Goal: Find specific page/section: Find specific page/section

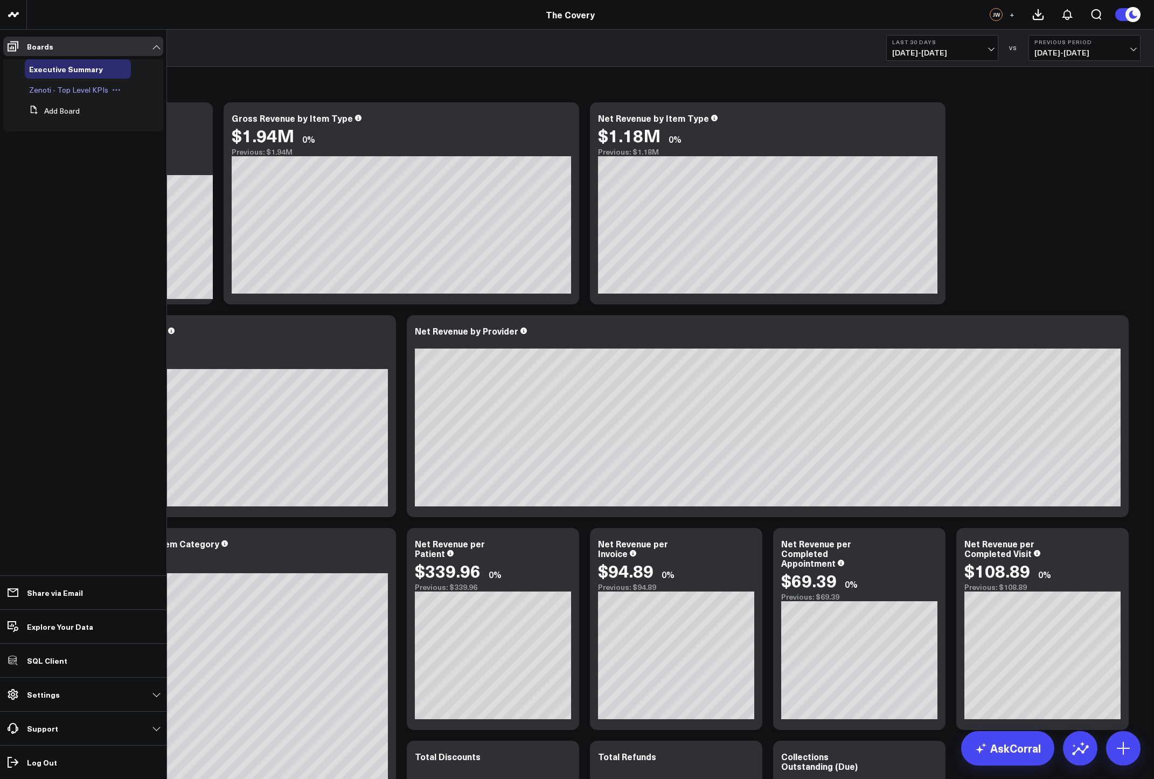
click at [53, 86] on span "Zenoti - Top Level KPIs" at bounding box center [68, 90] width 79 height 10
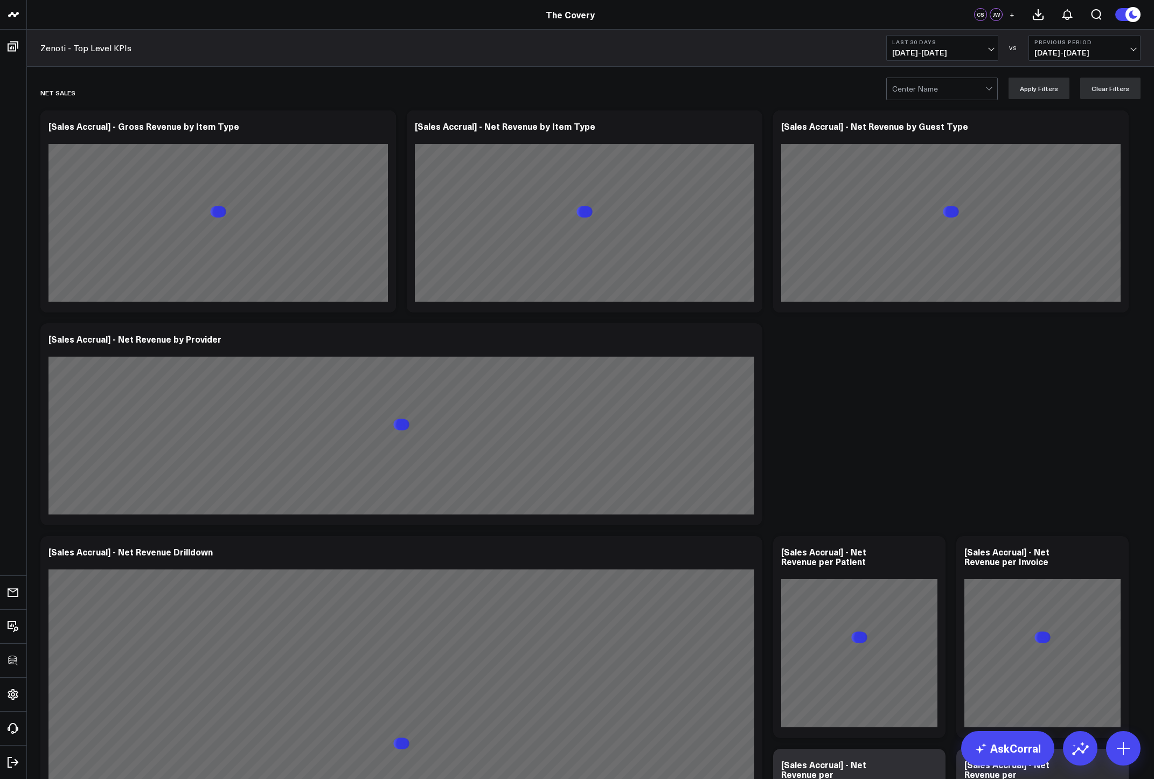
click at [961, 93] on div at bounding box center [938, 89] width 93 height 22
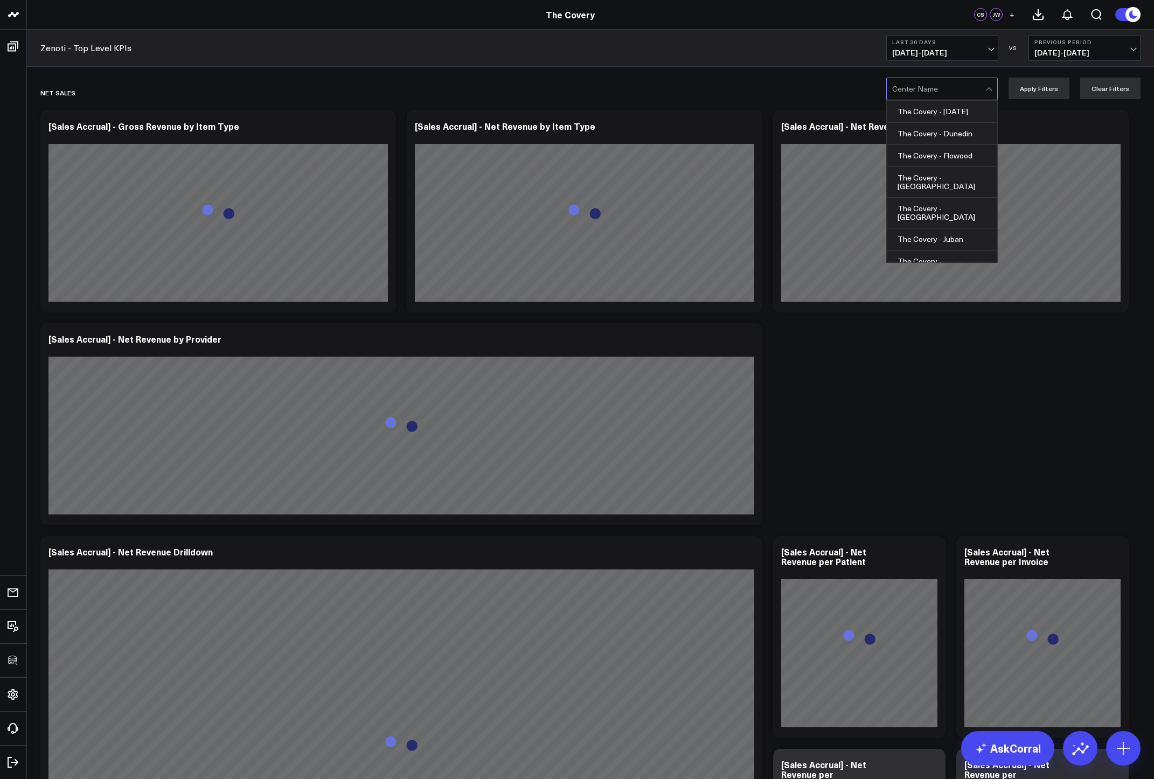
click at [961, 93] on div at bounding box center [938, 89] width 93 height 22
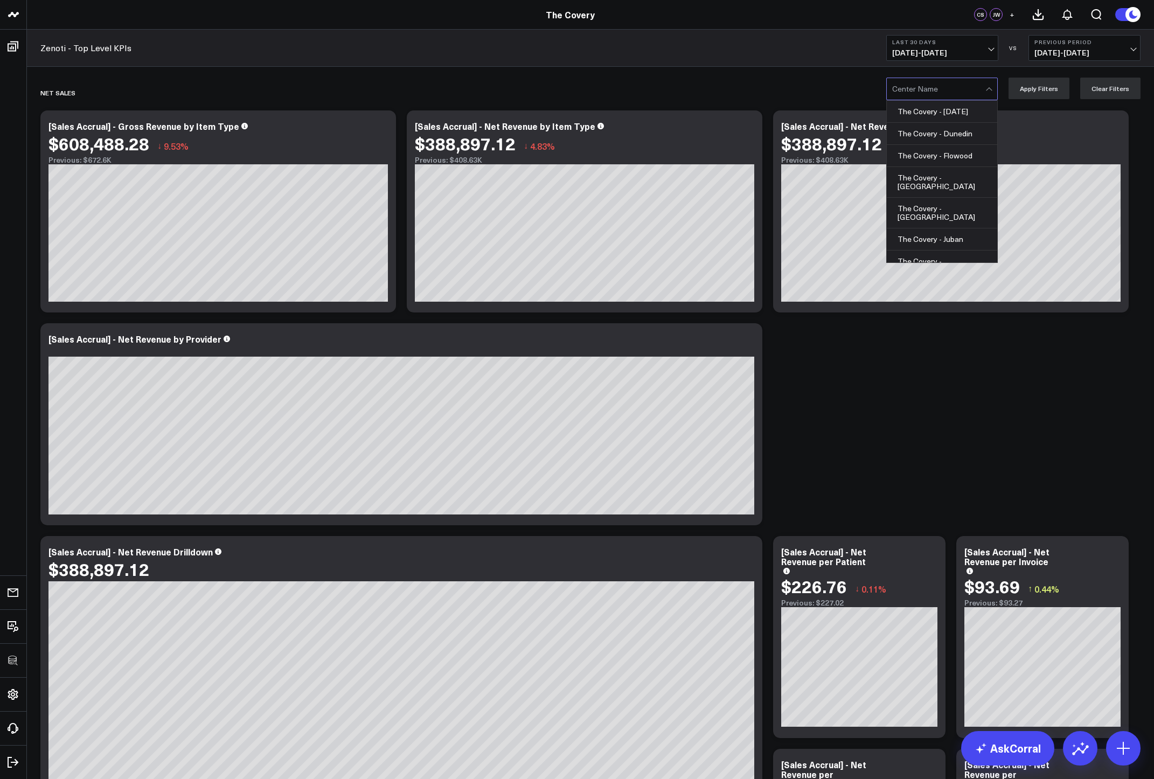
click at [961, 93] on div at bounding box center [938, 89] width 93 height 22
click at [943, 161] on div "The Covery - Virtual Center" at bounding box center [941, 176] width 110 height 31
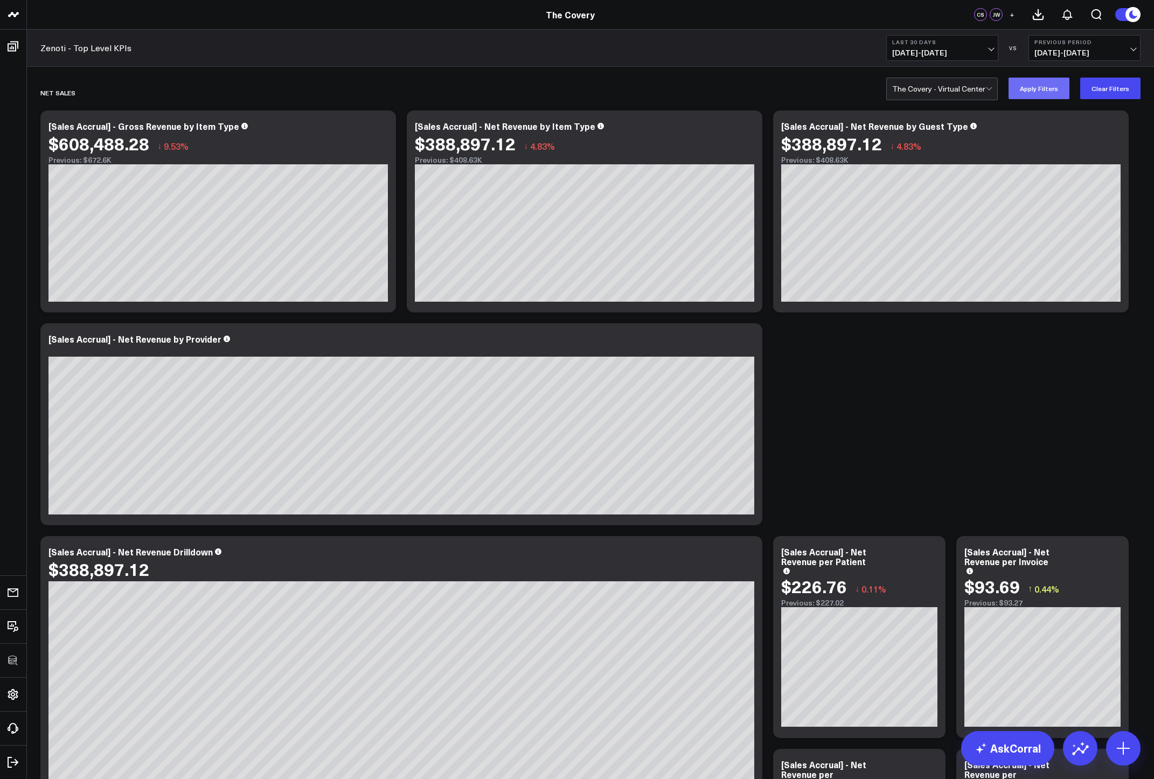
click at [1037, 86] on button "Apply Filters" at bounding box center [1038, 89] width 61 height 22
